Goal: Book appointment/travel/reservation

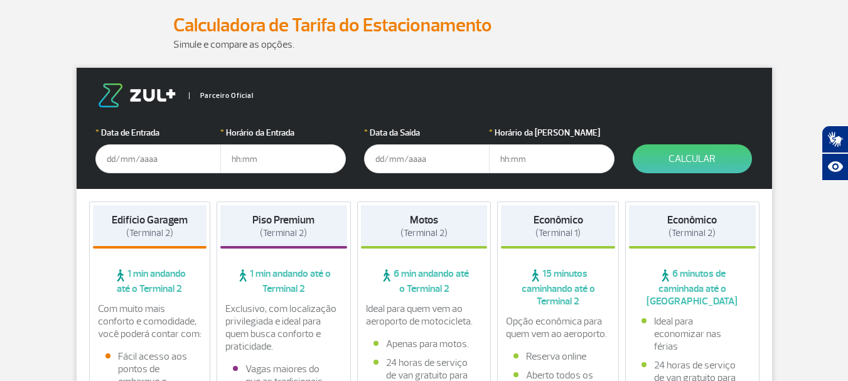
scroll to position [188, 0]
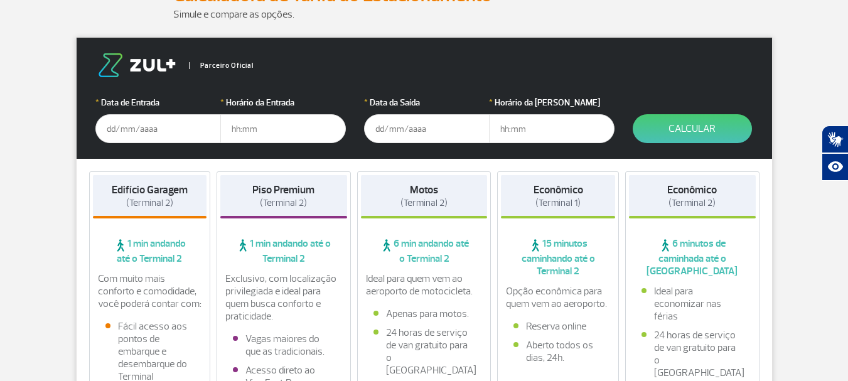
click at [132, 130] on input "text" at bounding box center [157, 128] width 125 height 29
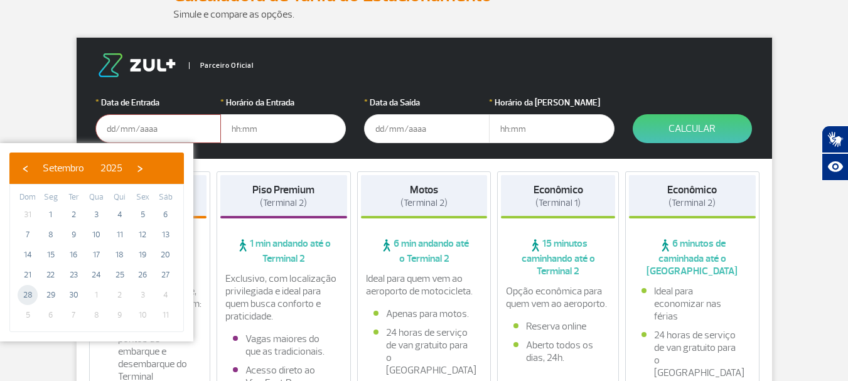
click at [29, 296] on span "28" at bounding box center [28, 295] width 20 height 20
type input "[DATE]"
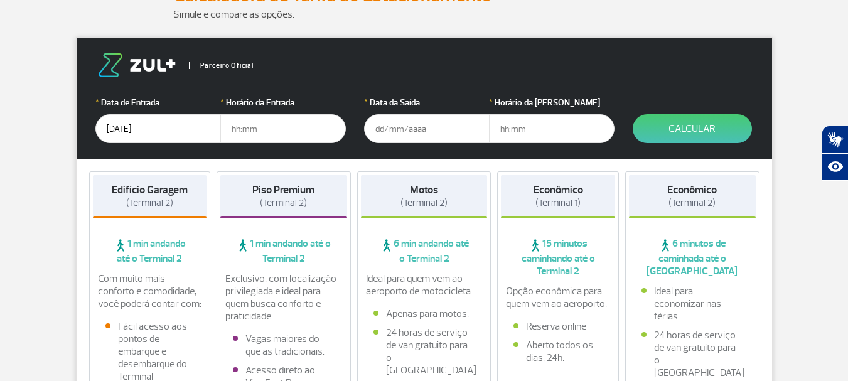
click at [238, 130] on input "text" at bounding box center [282, 128] width 125 height 29
type input "12:00"
click at [387, 127] on input "text" at bounding box center [426, 128] width 125 height 29
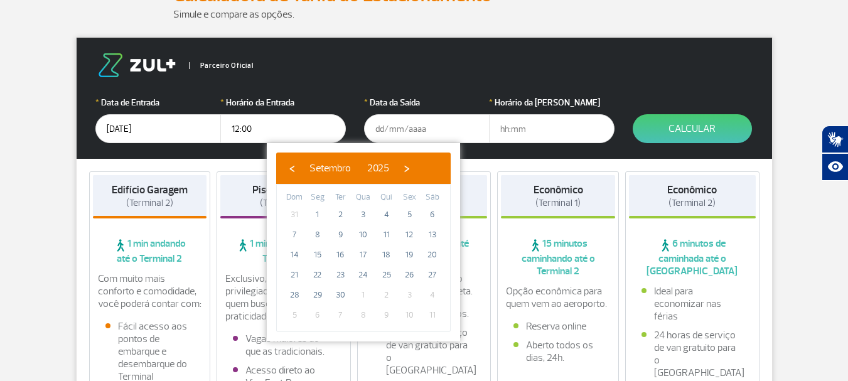
click at [387, 127] on input "text" at bounding box center [426, 128] width 125 height 29
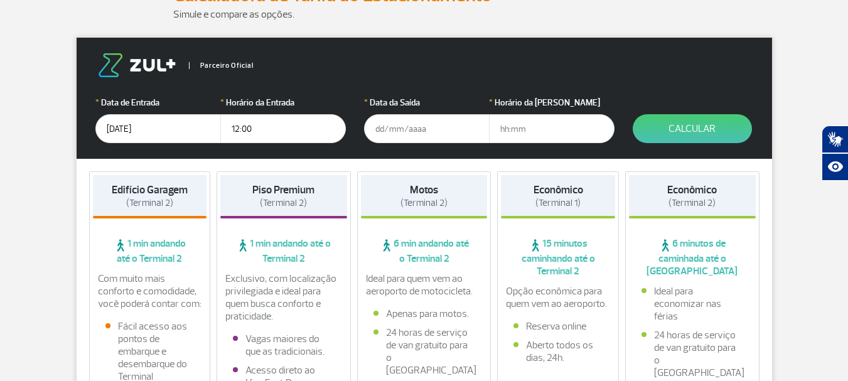
click at [379, 129] on input "text" at bounding box center [426, 128] width 125 height 29
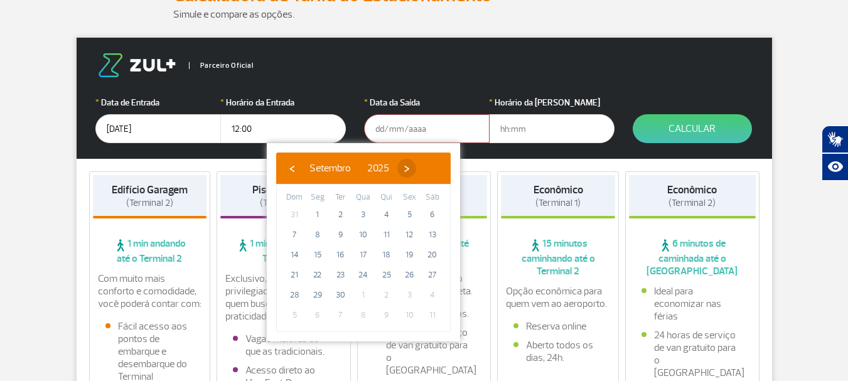
click at [416, 169] on span "›" at bounding box center [406, 168] width 19 height 19
click at [409, 214] on span "3" at bounding box center [409, 215] width 20 height 20
type input "[DATE]"
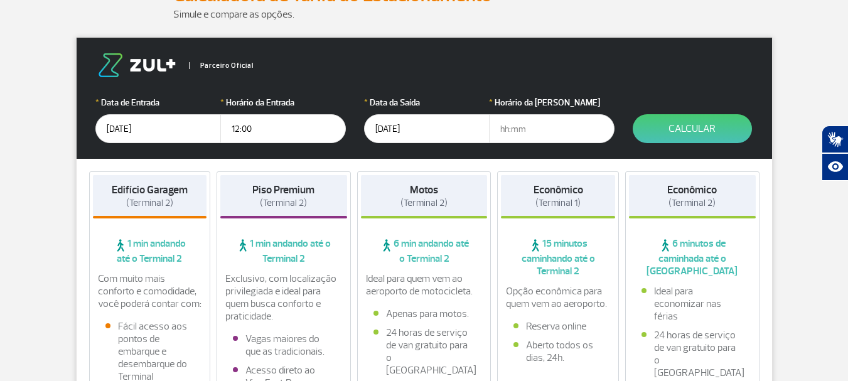
click at [516, 125] on input "text" at bounding box center [551, 128] width 125 height 29
type input "22:00"
click at [237, 128] on input "12:00" at bounding box center [282, 128] width 125 height 29
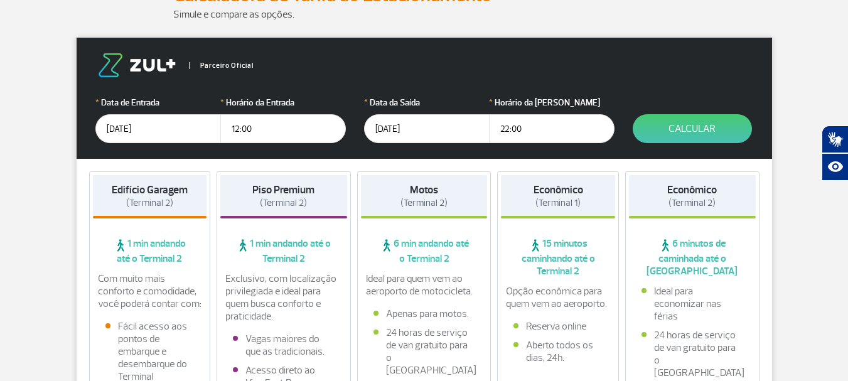
click at [239, 126] on input "12:00" at bounding box center [282, 128] width 125 height 29
type input "11:00"
click at [695, 128] on button "Calcular" at bounding box center [691, 128] width 119 height 29
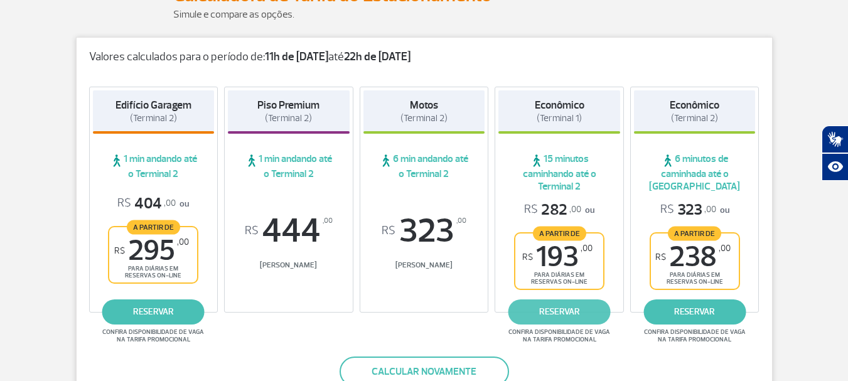
click at [557, 312] on link "reservar" at bounding box center [559, 311] width 102 height 25
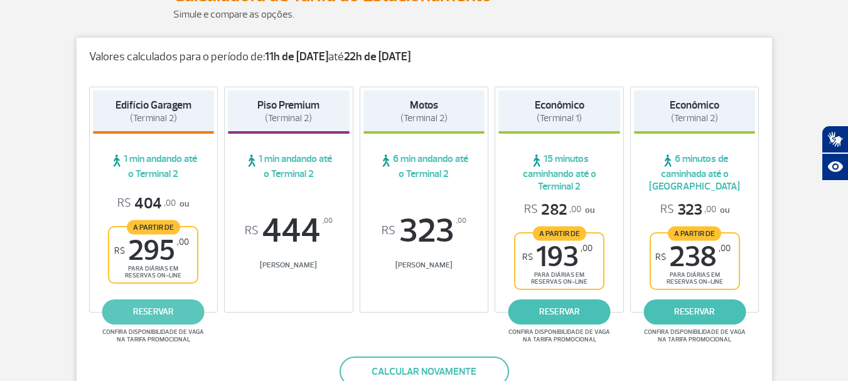
click at [149, 312] on link "reservar" at bounding box center [153, 311] width 102 height 25
